Goal: Information Seeking & Learning: Learn about a topic

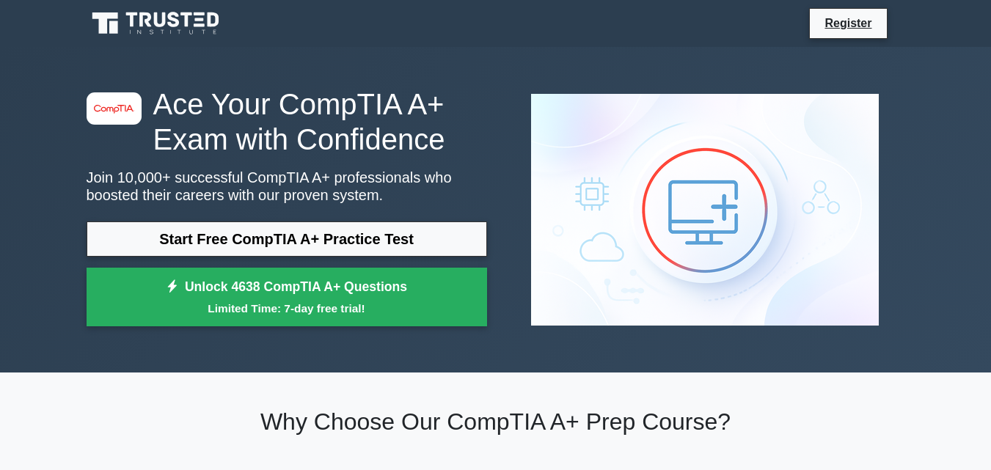
click at [356, 240] on link "Start Free CompTIA A+ Practice Test" at bounding box center [287, 238] width 400 height 35
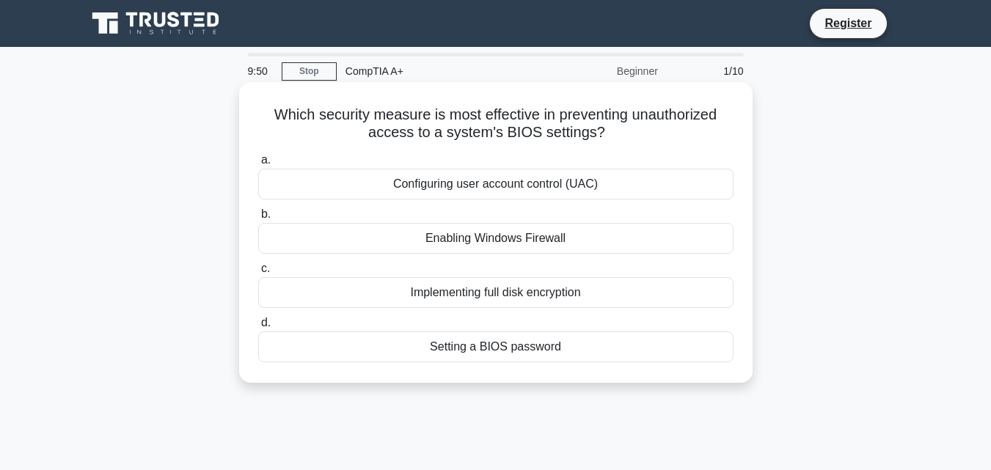
click at [548, 177] on div "Configuring user account control (UAC)" at bounding box center [495, 184] width 475 height 31
click at [258, 165] on input "a. Configuring user account control (UAC)" at bounding box center [258, 160] width 0 height 10
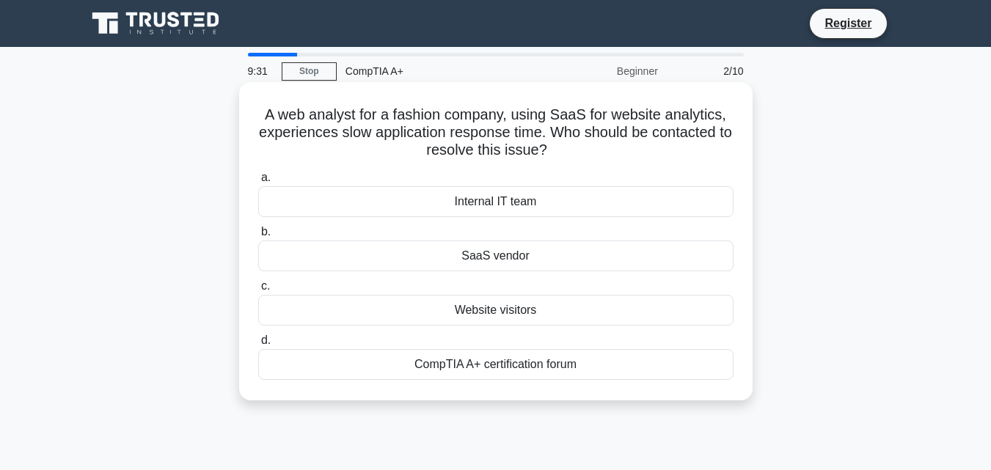
click at [543, 260] on div "SaaS vendor" at bounding box center [495, 255] width 475 height 31
click at [258, 237] on input "b. SaaS vendor" at bounding box center [258, 232] width 0 height 10
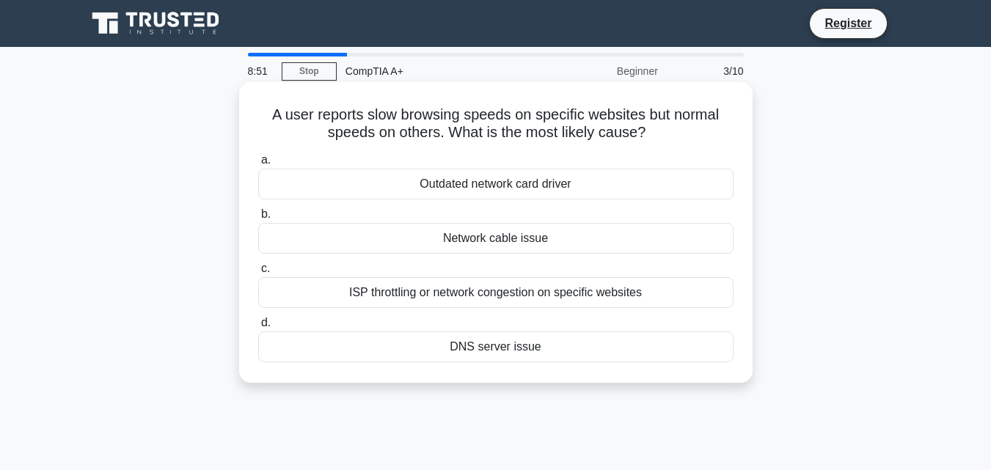
click at [510, 294] on div "ISP throttling or network congestion on specific websites" at bounding box center [495, 292] width 475 height 31
click at [258, 273] on input "c. ISP throttling or network congestion on specific websites" at bounding box center [258, 269] width 0 height 10
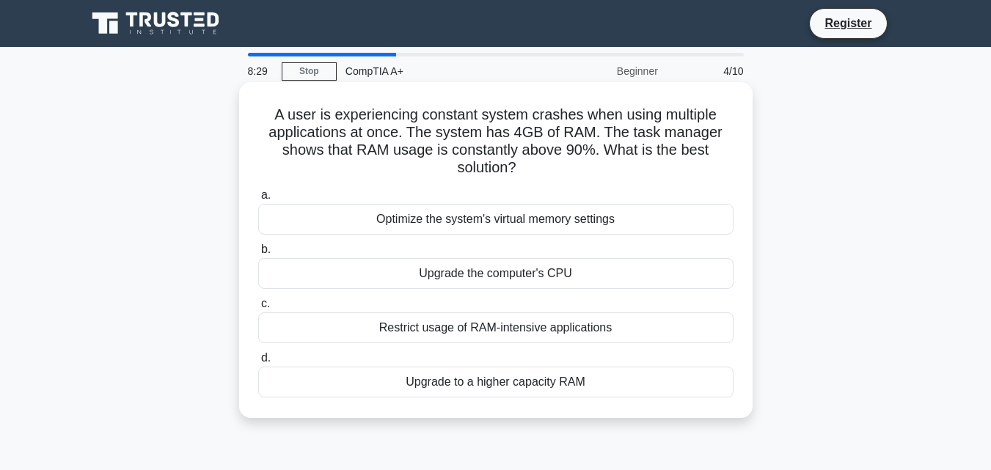
click at [581, 372] on div "Upgrade to a higher capacity RAM" at bounding box center [495, 382] width 475 height 31
click at [258, 363] on input "d. Upgrade to a higher capacity RAM" at bounding box center [258, 358] width 0 height 10
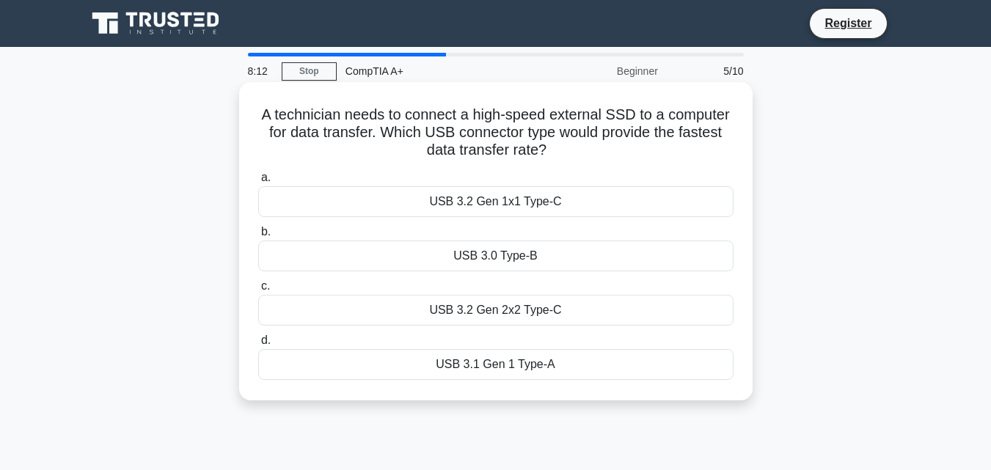
click at [547, 200] on div "USB 3.2 Gen 1x1 Type-C" at bounding box center [495, 201] width 475 height 31
click at [258, 183] on input "a. USB 3.2 Gen 1x1 Type-C" at bounding box center [258, 178] width 0 height 10
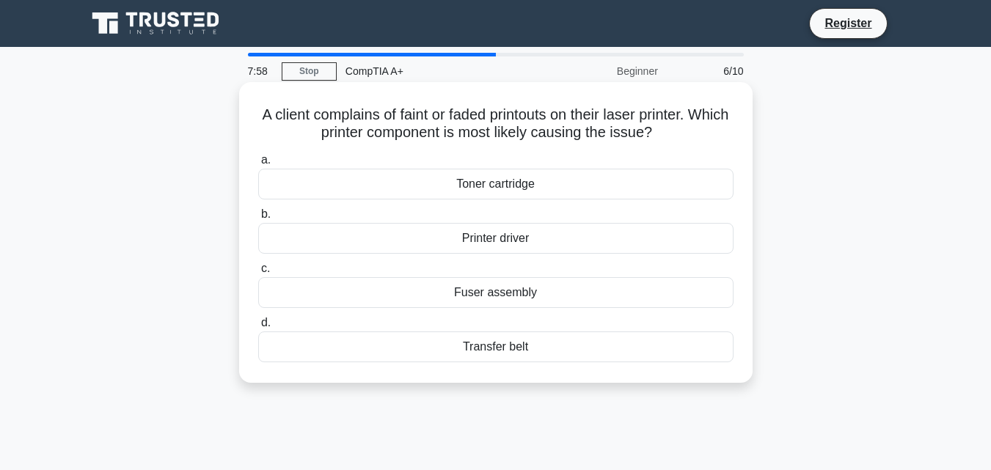
click at [570, 187] on div "Toner cartridge" at bounding box center [495, 184] width 475 height 31
click at [258, 165] on input "a. Toner cartridge" at bounding box center [258, 160] width 0 height 10
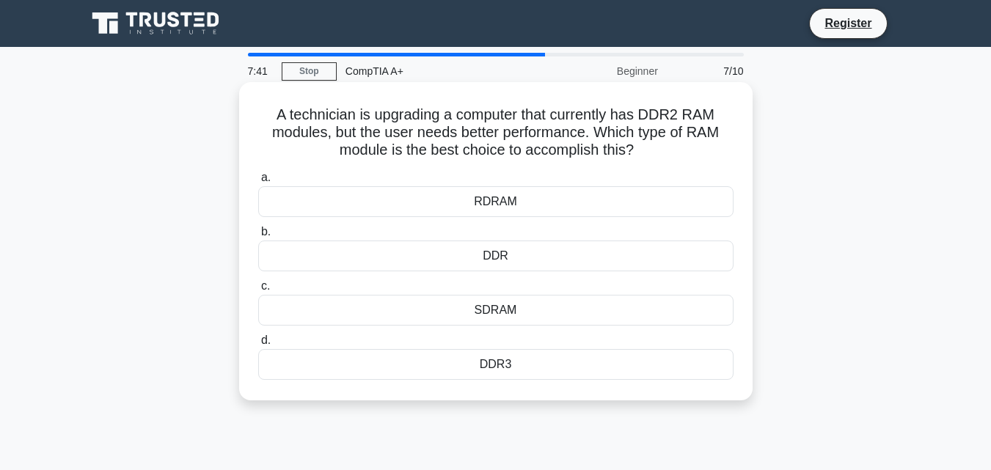
click at [521, 356] on div "DDR3" at bounding box center [495, 364] width 475 height 31
click at [258, 345] on input "d. DDR3" at bounding box center [258, 341] width 0 height 10
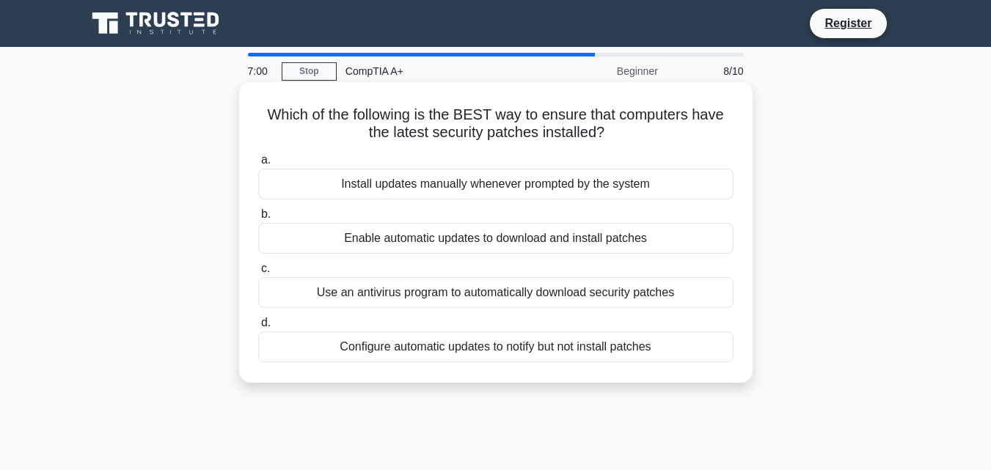
click at [517, 351] on div "Configure automatic updates to notify but not install patches" at bounding box center [495, 346] width 475 height 31
click at [258, 328] on input "d. Configure automatic updates to notify but not install patches" at bounding box center [258, 323] width 0 height 10
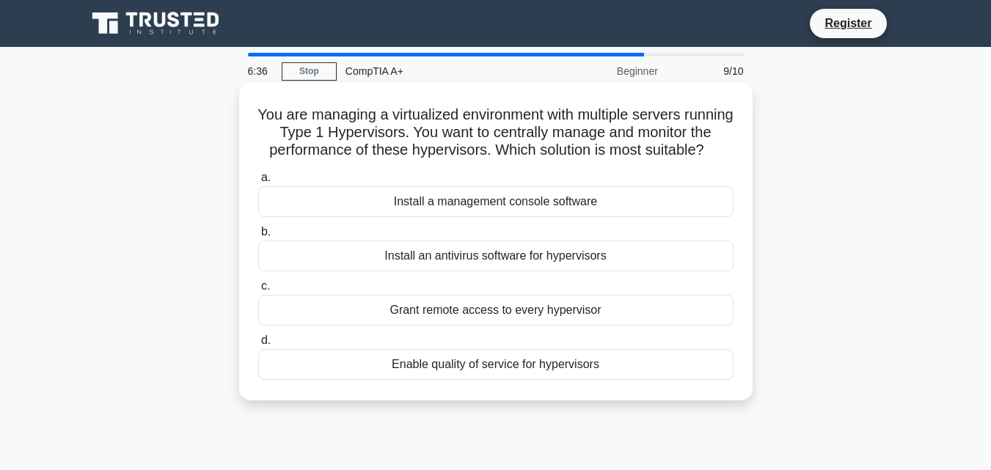
click at [577, 217] on div "Install a management console software" at bounding box center [495, 201] width 475 height 31
click at [258, 183] on input "a. Install a management console software" at bounding box center [258, 178] width 0 height 10
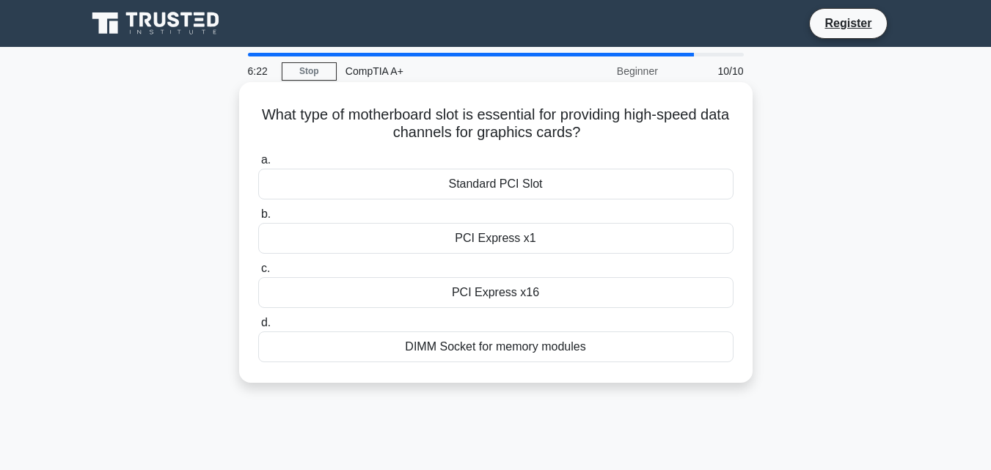
click at [520, 299] on div "PCI Express x16" at bounding box center [495, 292] width 475 height 31
click at [258, 273] on input "c. PCI Express x16" at bounding box center [258, 269] width 0 height 10
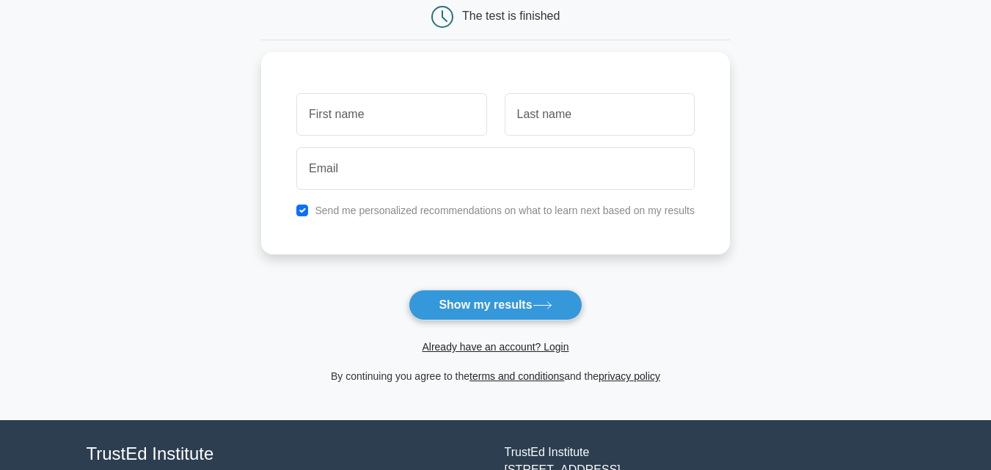
scroll to position [154, 0]
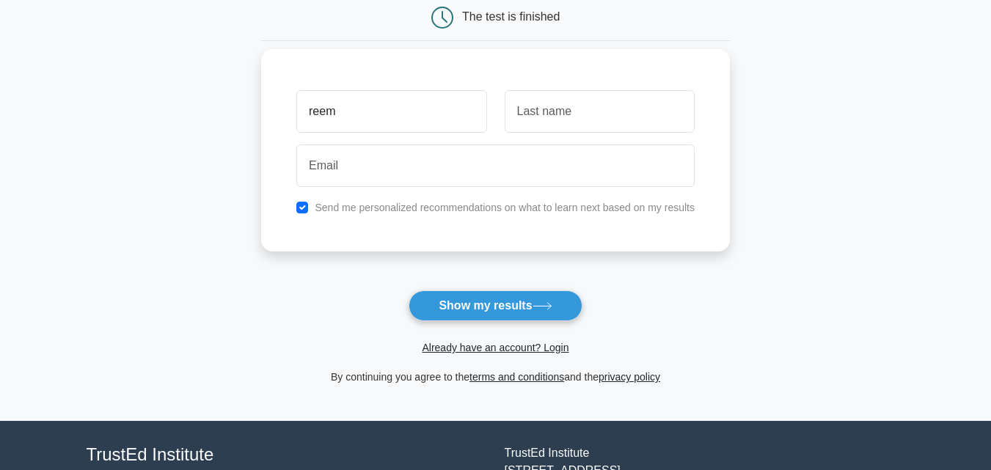
type input "reem"
click at [623, 105] on input "text" at bounding box center [599, 111] width 190 height 43
type input "amer"
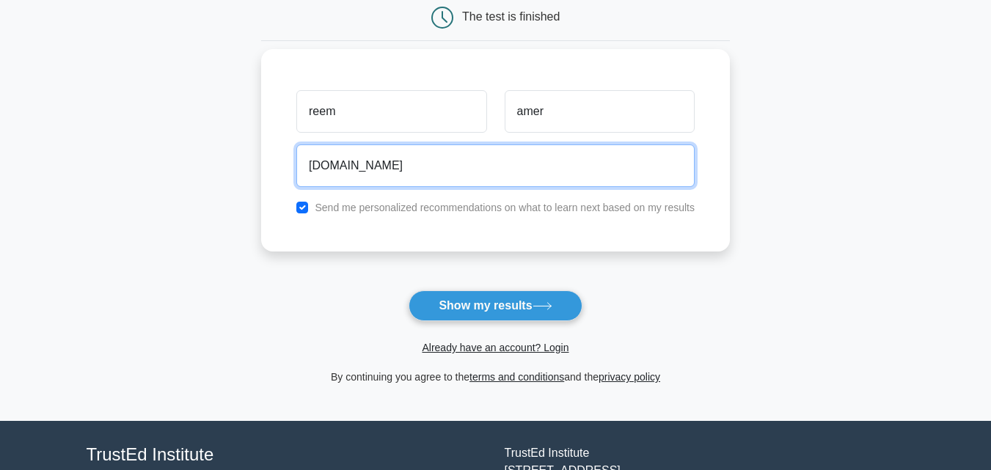
click at [375, 166] on input "roro1415292gmail.com" at bounding box center [495, 165] width 398 height 43
type input "roro141529@gmail.com"
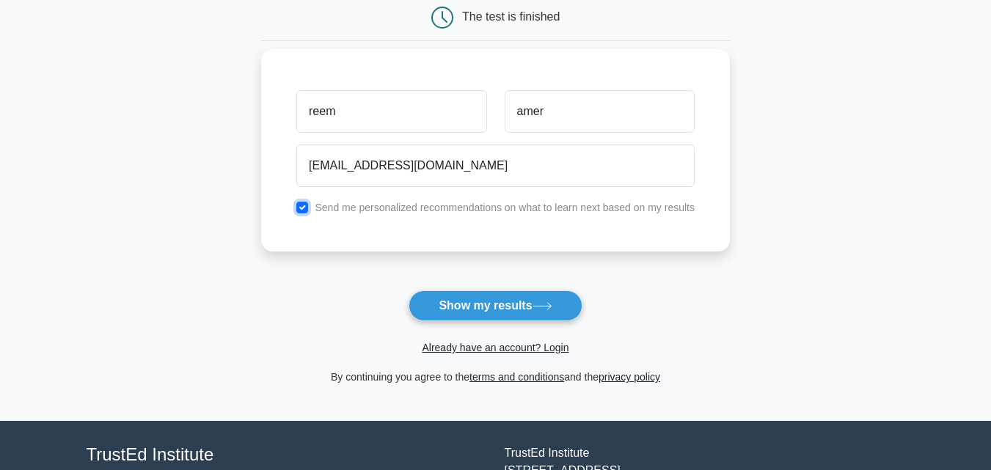
click at [307, 210] on input "checkbox" at bounding box center [302, 208] width 12 height 12
checkbox input "false"
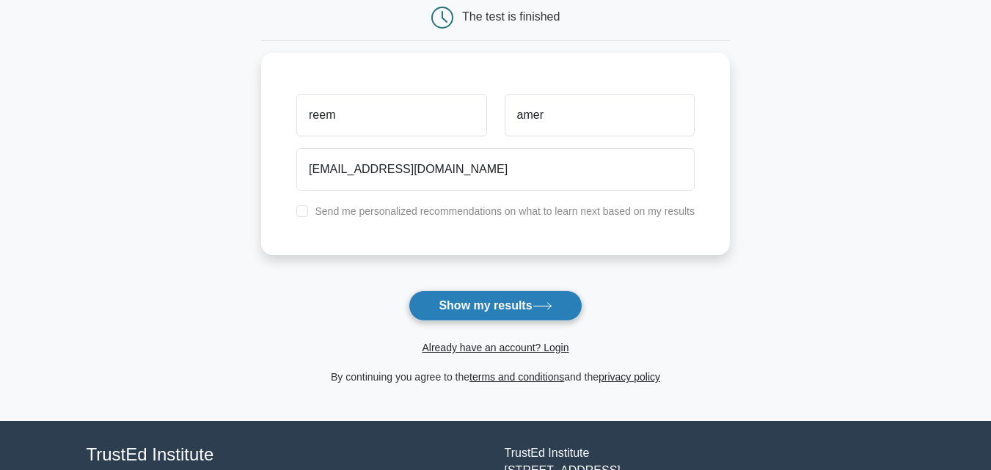
click at [474, 313] on button "Show my results" at bounding box center [494, 305] width 173 height 31
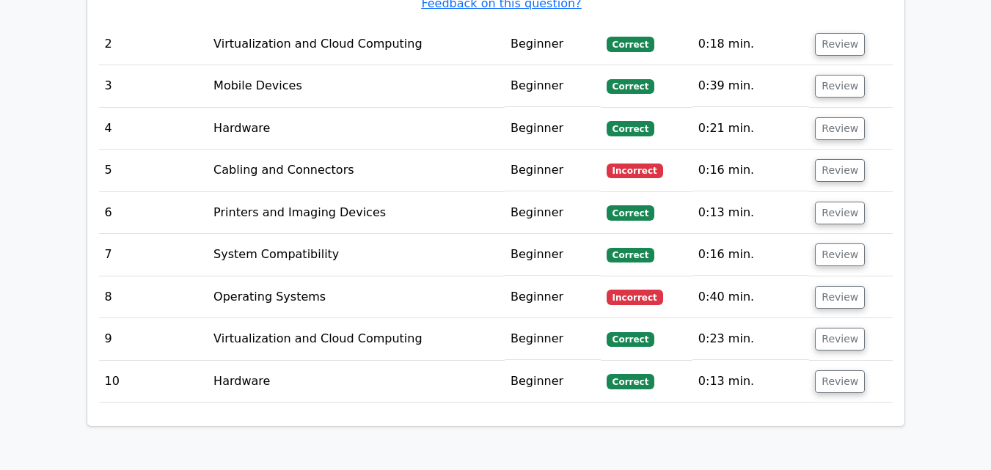
scroll to position [2051, 0]
click at [820, 169] on button "Review" at bounding box center [840, 169] width 50 height 23
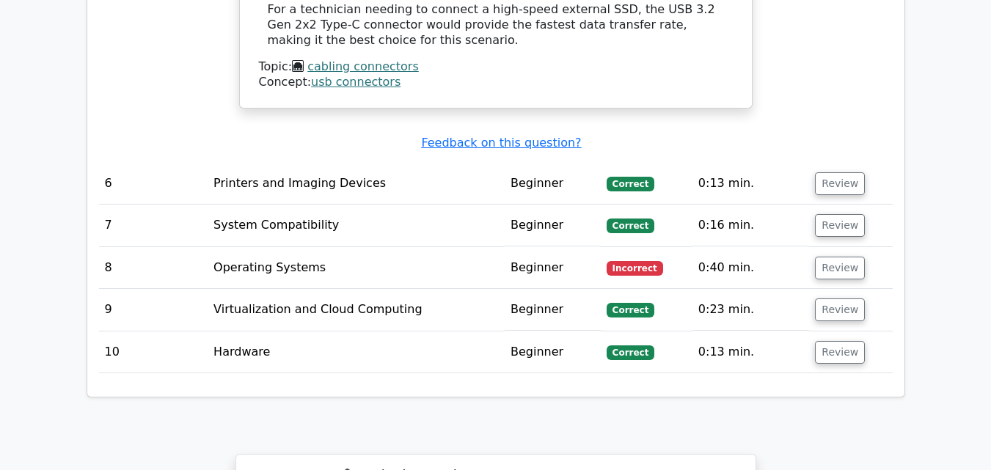
scroll to position [2770, 0]
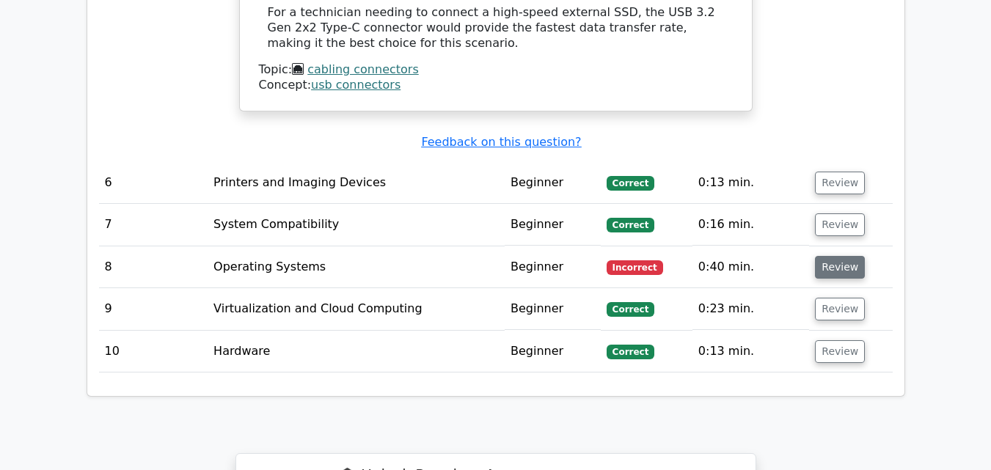
click at [824, 264] on button "Review" at bounding box center [840, 267] width 50 height 23
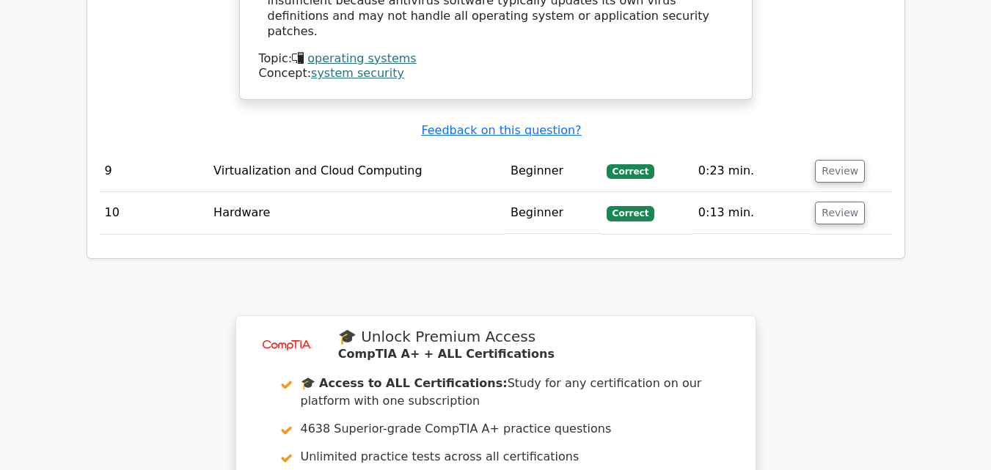
scroll to position [3535, 0]
click at [842, 205] on button "Review" at bounding box center [840, 212] width 50 height 23
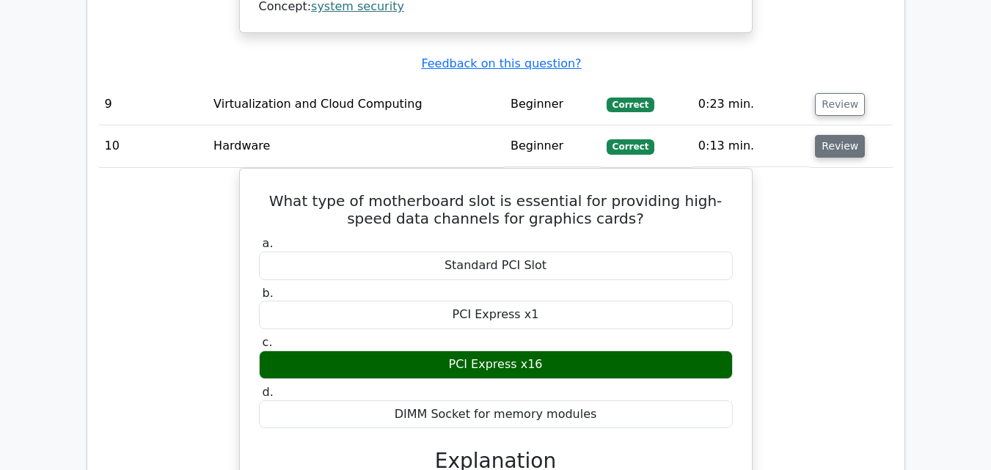
scroll to position [3573, 0]
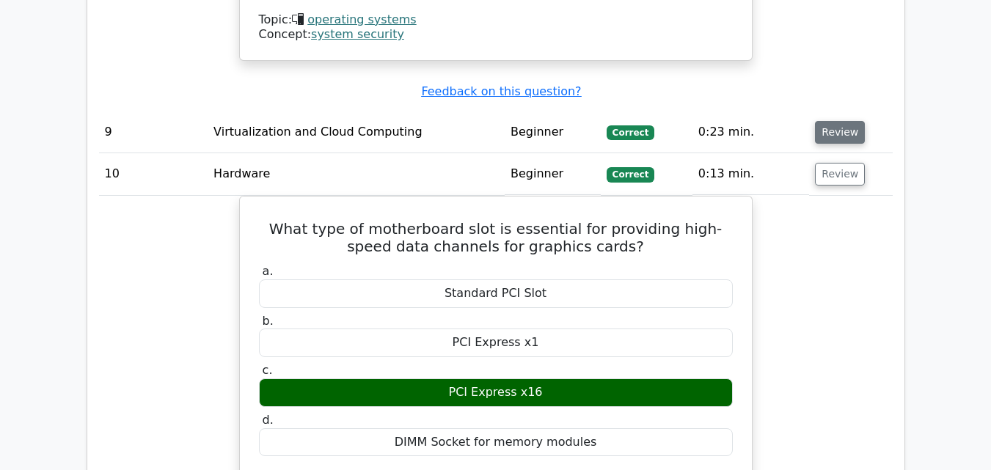
click at [845, 123] on button "Review" at bounding box center [840, 132] width 50 height 23
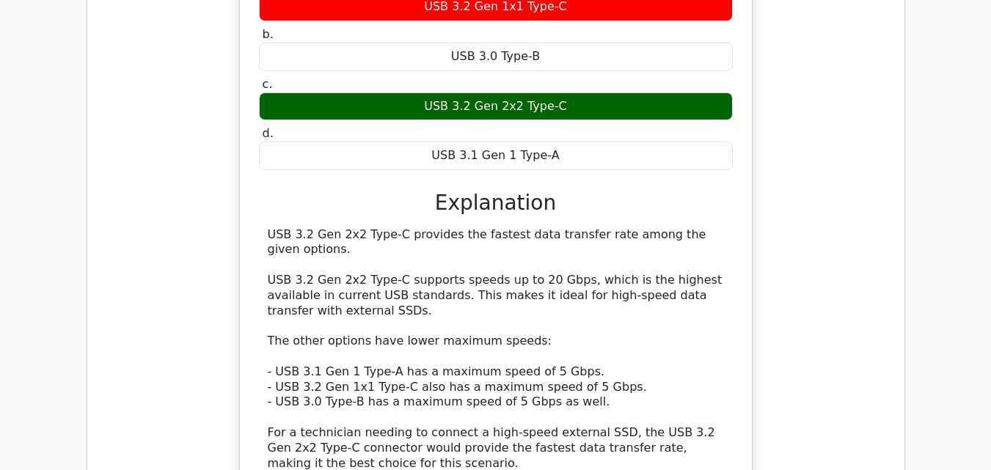
scroll to position [2345, 0]
